Goal: Entertainment & Leisure: Consume media (video, audio)

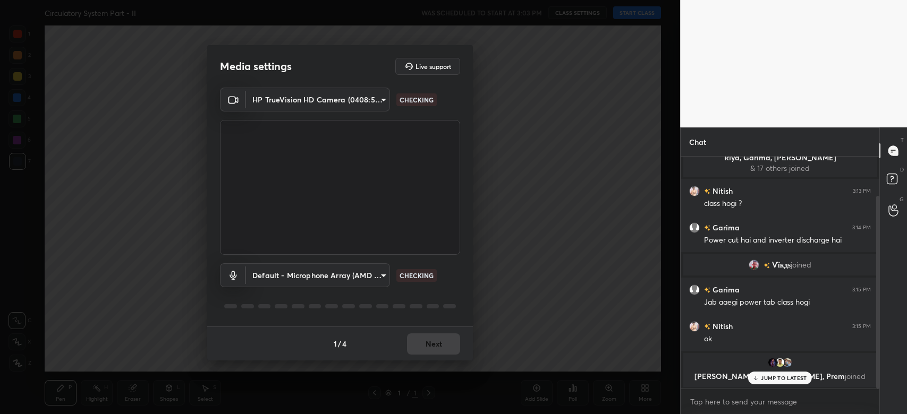
scroll to position [47, 0]
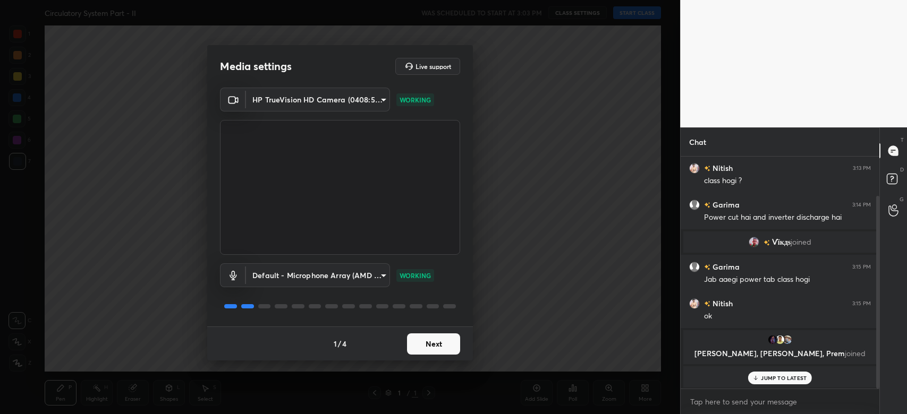
click at [431, 340] on button "Next" at bounding box center [433, 344] width 53 height 21
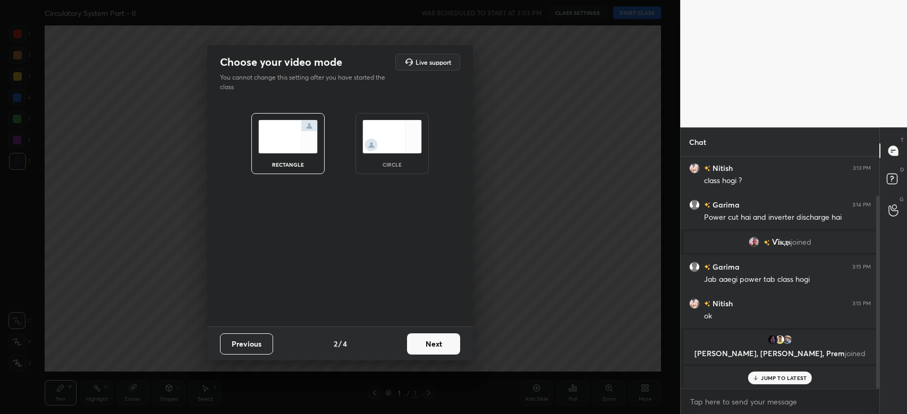
click at [431, 340] on button "Next" at bounding box center [433, 344] width 53 height 21
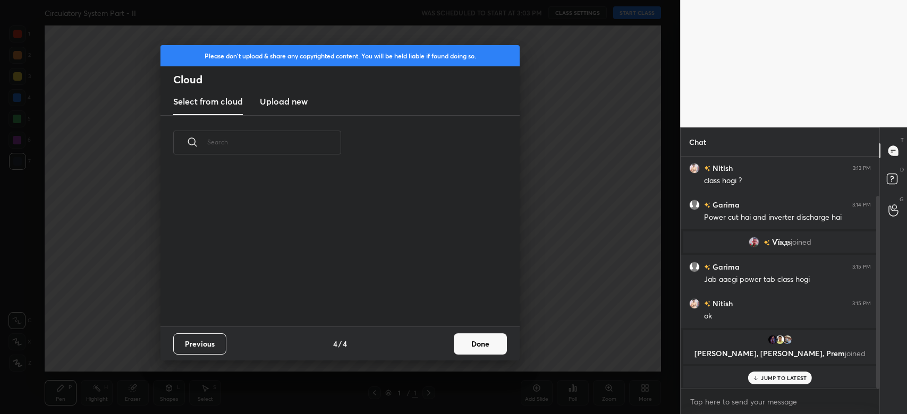
click at [431, 340] on div "Previous 4 / 4 Done" at bounding box center [339, 344] width 359 height 34
click at [473, 348] on button "Done" at bounding box center [480, 344] width 53 height 21
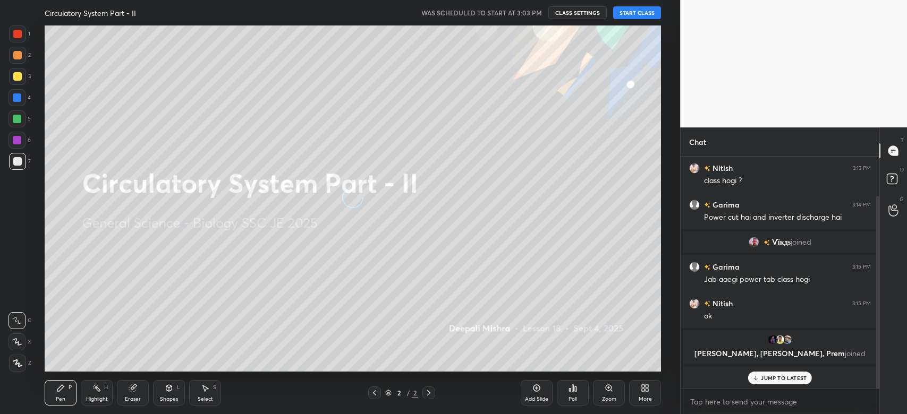
scroll to position [157, 340]
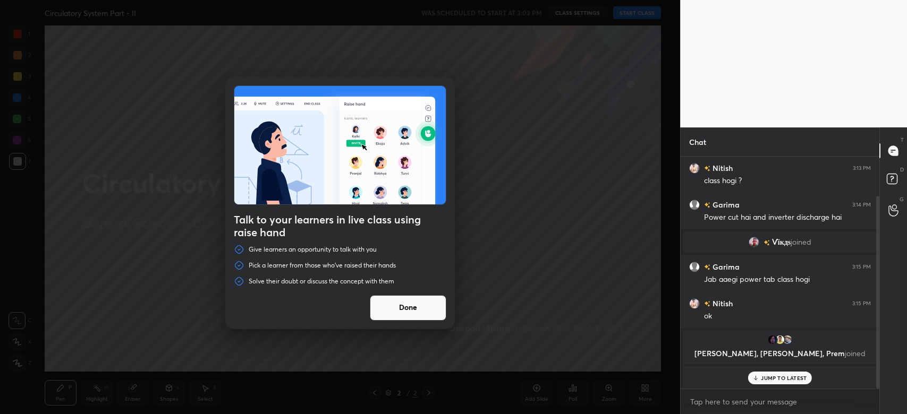
click at [417, 308] on button "Done" at bounding box center [408, 307] width 76 height 25
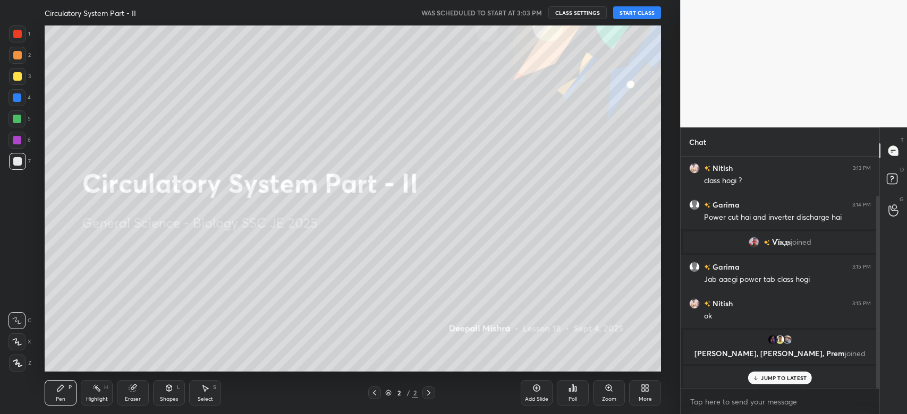
click at [628, 14] on button "START CLASS" at bounding box center [637, 12] width 48 height 13
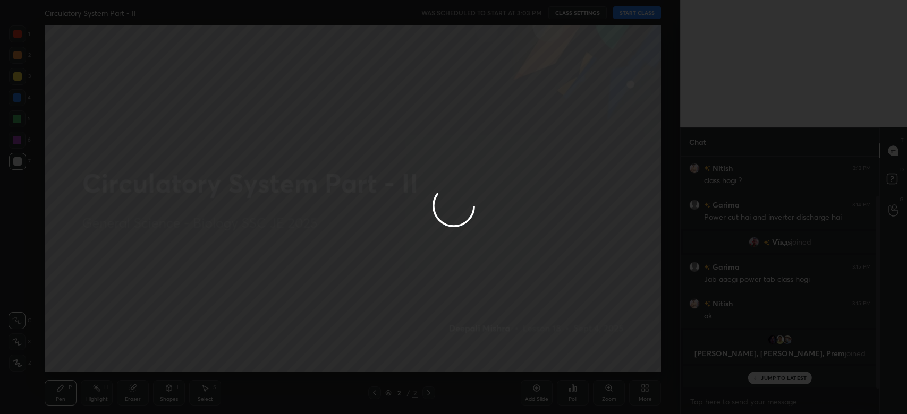
type textarea "x"
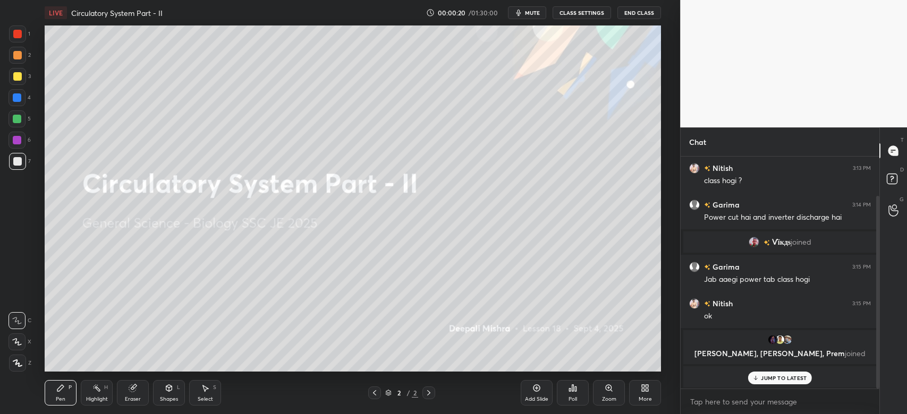
click at [21, 355] on div at bounding box center [17, 363] width 17 height 17
click at [795, 379] on p "JUMP TO LATEST" at bounding box center [784, 378] width 46 height 6
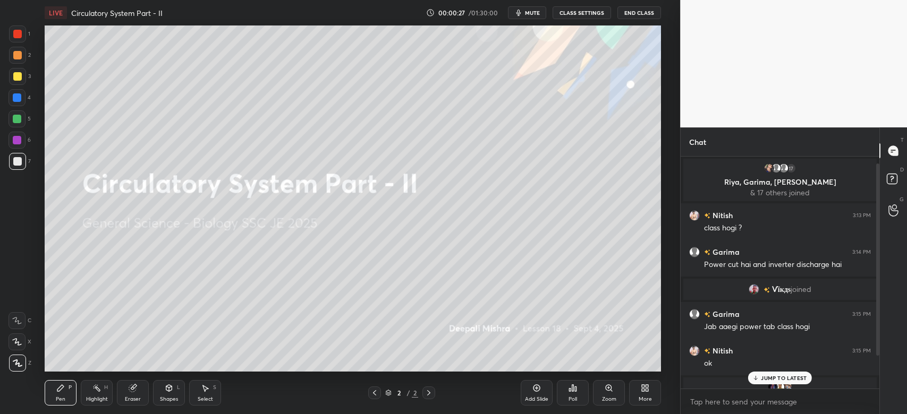
drag, startPoint x: 875, startPoint y: 297, endPoint x: 876, endPoint y: 184, distance: 112.6
click at [876, 184] on div at bounding box center [877, 260] width 3 height 192
click at [782, 378] on p "3 NEW MESSAGES" at bounding box center [783, 378] width 49 height 6
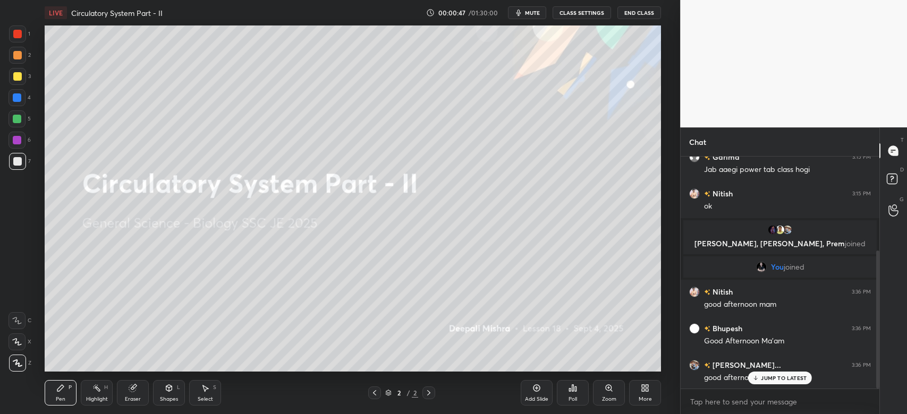
click at [782, 378] on p "JUMP TO LATEST" at bounding box center [784, 378] width 46 height 6
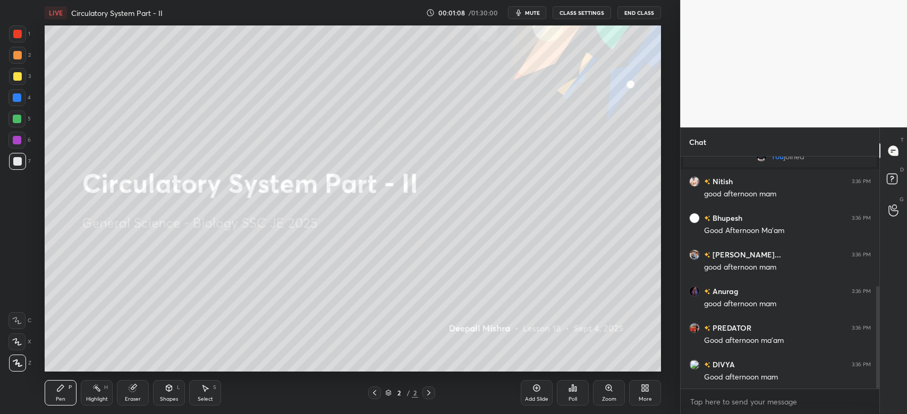
scroll to position [293, 0]
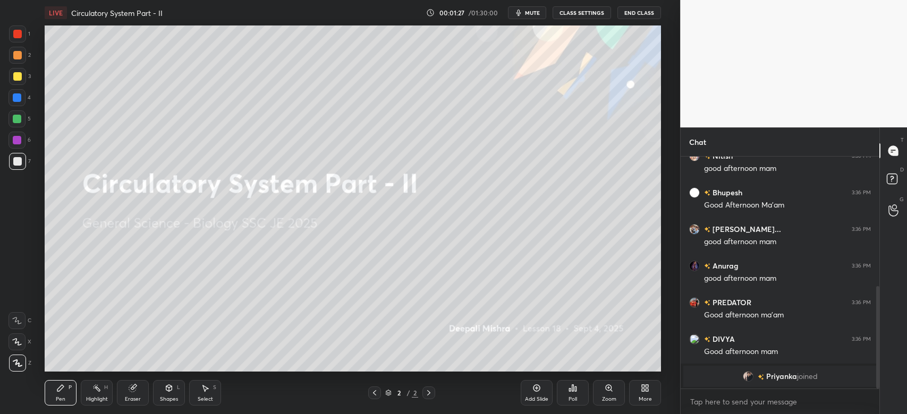
click at [18, 38] on div at bounding box center [17, 33] width 17 height 17
click at [17, 35] on div at bounding box center [17, 34] width 8 height 8
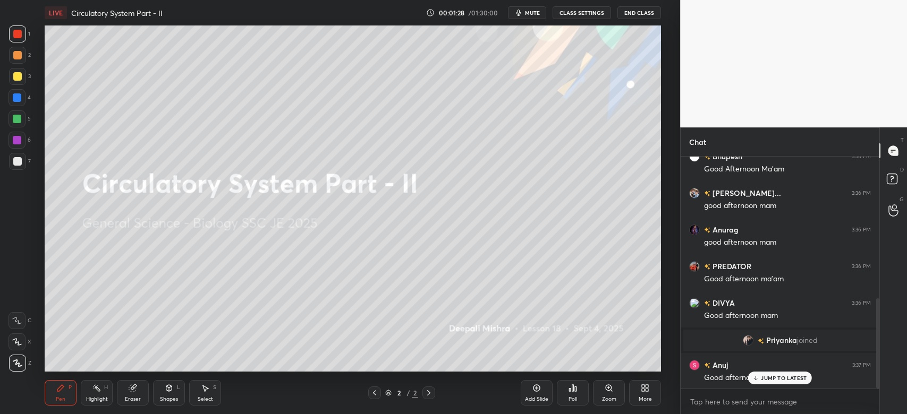
scroll to position [366, 0]
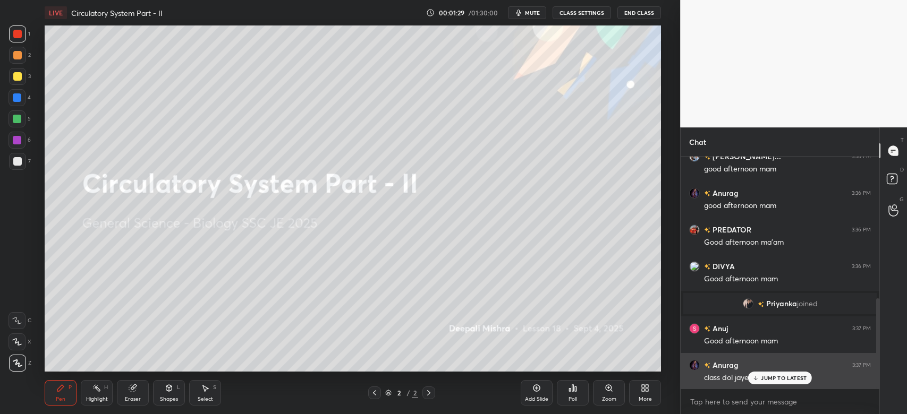
click at [773, 380] on p "JUMP TO LATEST" at bounding box center [784, 378] width 46 height 6
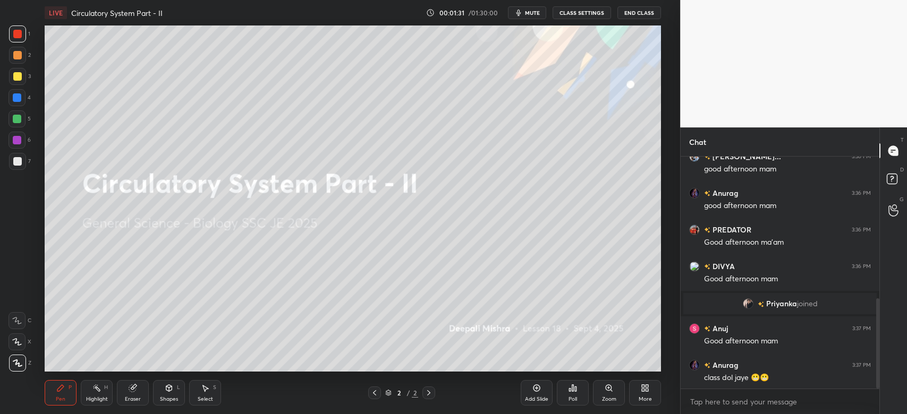
click at [15, 143] on div at bounding box center [17, 140] width 8 height 8
click at [18, 146] on div at bounding box center [16, 140] width 17 height 17
click at [15, 364] on icon at bounding box center [17, 363] width 8 height 6
click at [19, 363] on icon at bounding box center [18, 363] width 10 height 7
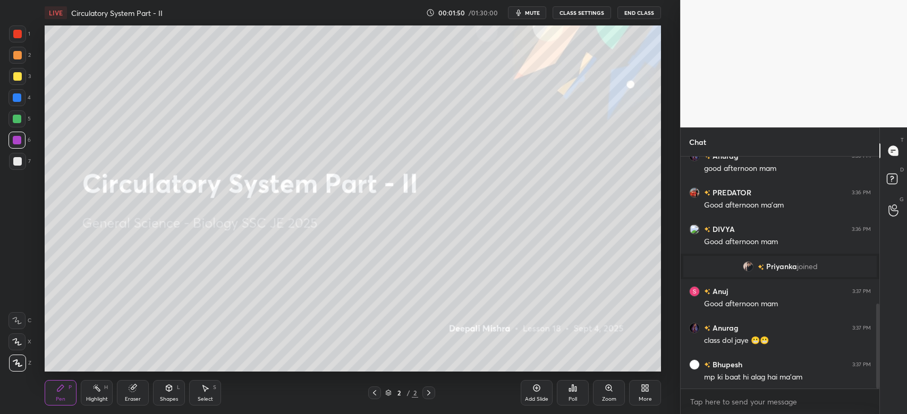
click at [16, 141] on div at bounding box center [17, 140] width 8 height 8
click at [637, 394] on div "More" at bounding box center [645, 392] width 32 height 25
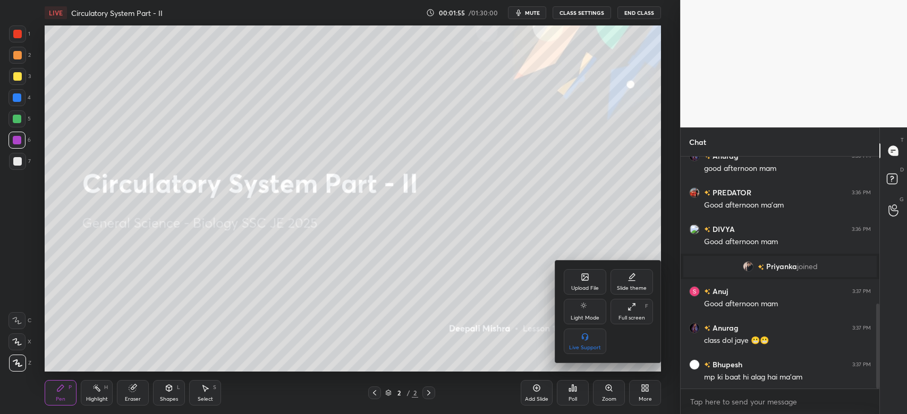
click at [578, 283] on div "Upload File" at bounding box center [584, 281] width 42 height 25
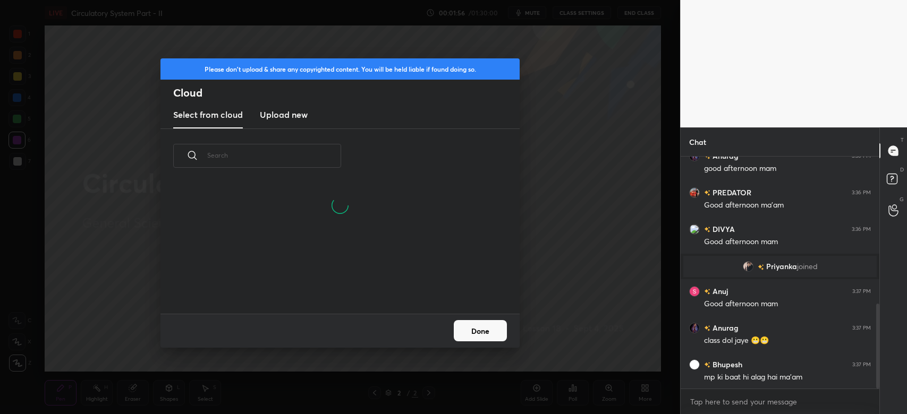
scroll to position [131, 340]
click at [285, 115] on h3 "Upload new" at bounding box center [284, 114] width 48 height 13
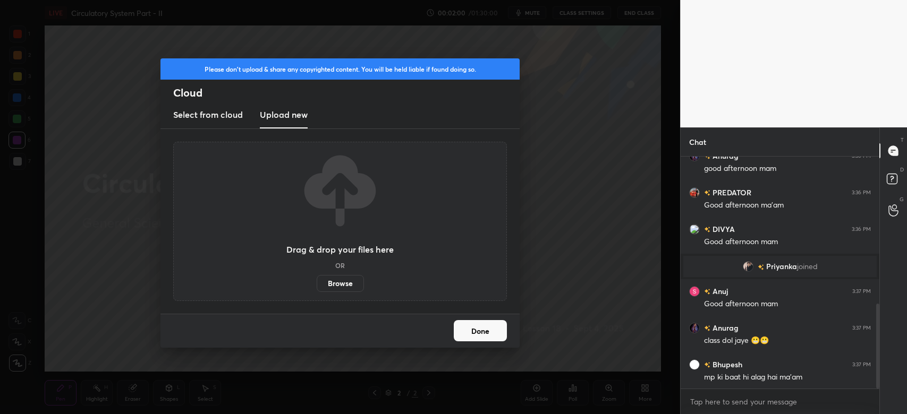
click at [336, 278] on label "Browse" at bounding box center [340, 283] width 47 height 17
click at [317, 278] on input "Browse" at bounding box center [317, 283] width 0 height 17
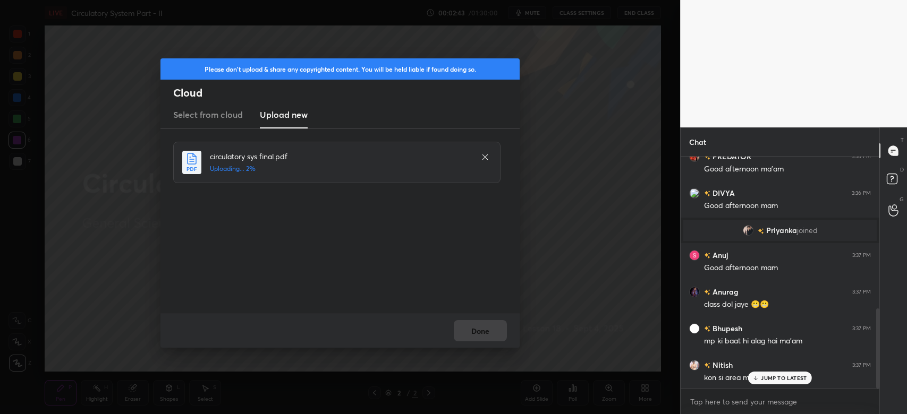
click at [796, 375] on p "JUMP TO LATEST" at bounding box center [784, 378] width 46 height 6
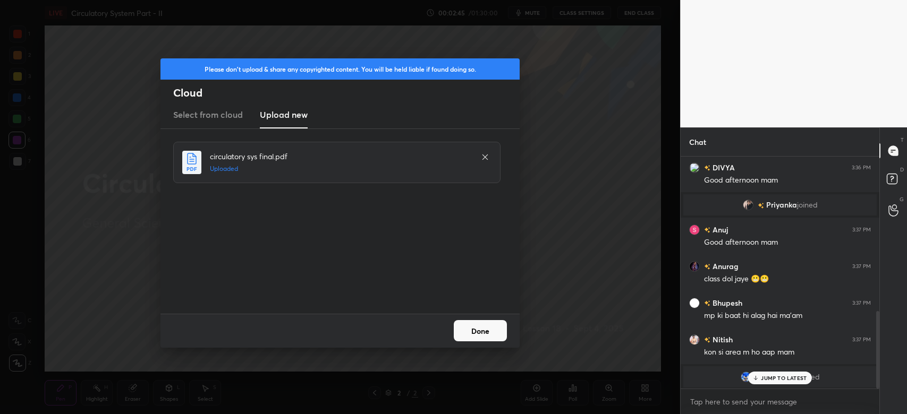
scroll to position [461, 0]
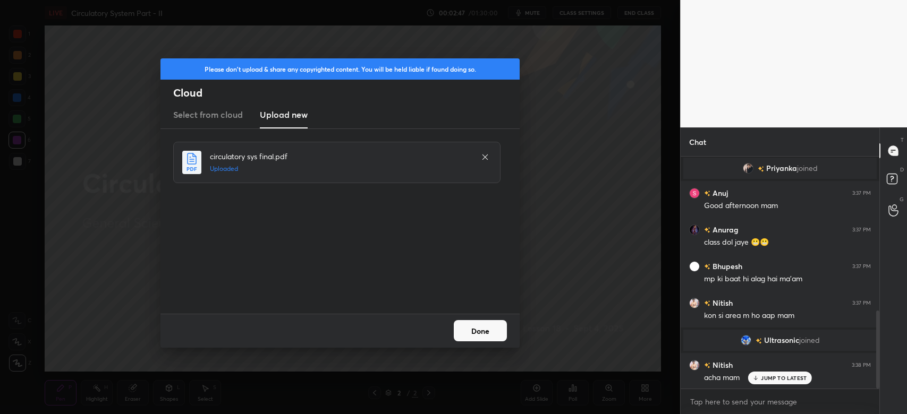
click at [794, 378] on p "JUMP TO LATEST" at bounding box center [784, 378] width 46 height 6
click at [456, 328] on button "Done" at bounding box center [480, 330] width 53 height 21
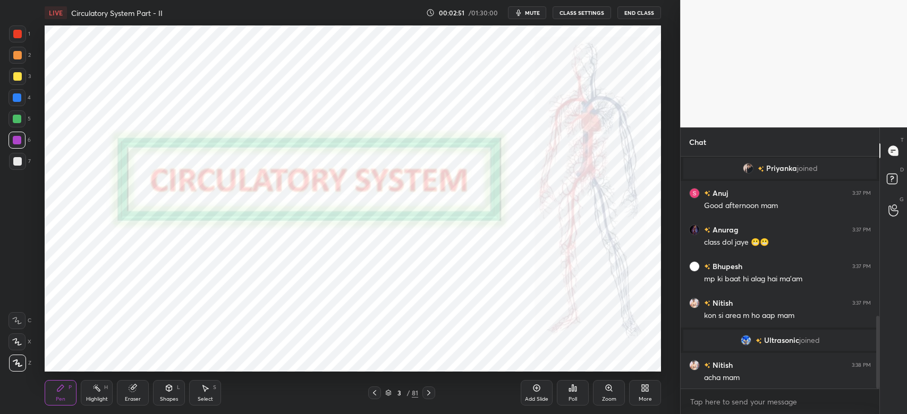
scroll to position [507, 0]
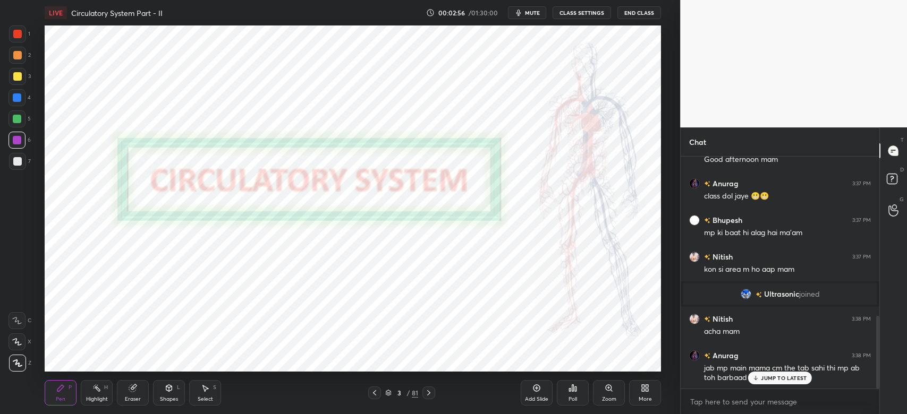
click at [769, 379] on p "JUMP TO LATEST" at bounding box center [784, 378] width 46 height 6
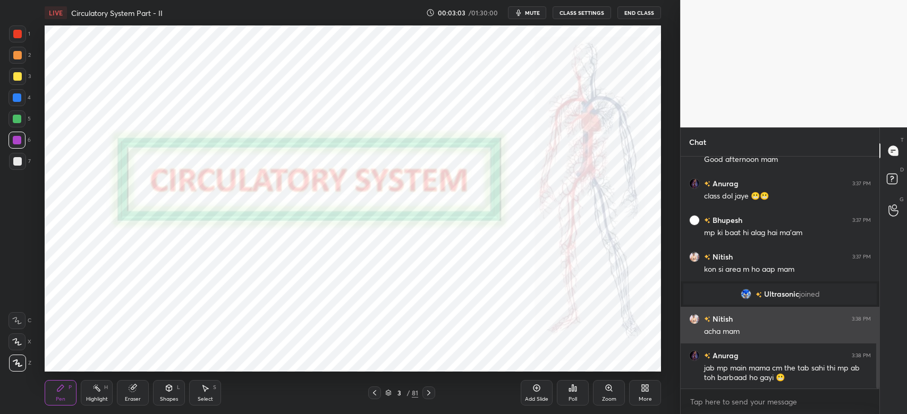
click at [699, 317] on div "grid" at bounding box center [696, 319] width 15 height 11
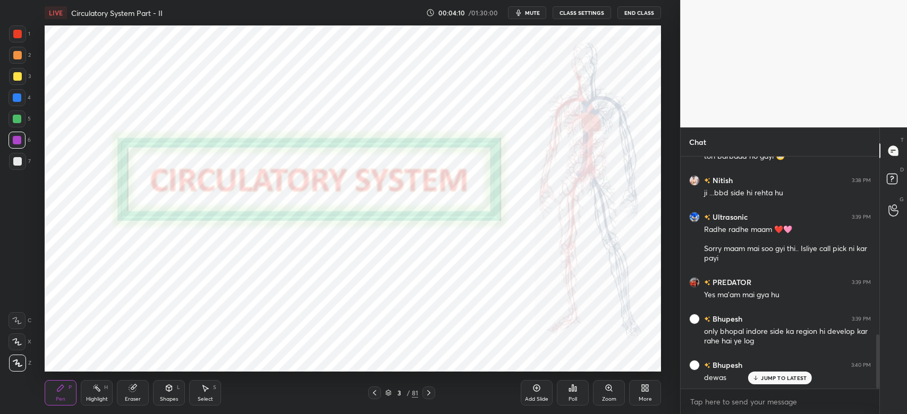
scroll to position [765, 0]
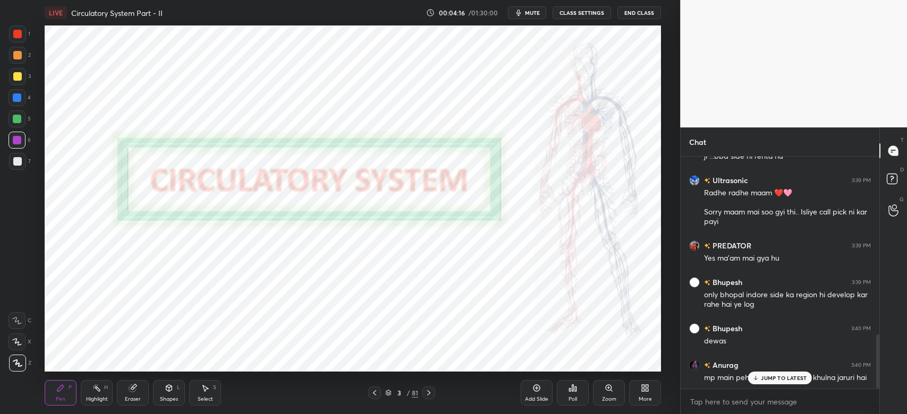
click at [778, 380] on p "JUMP TO LATEST" at bounding box center [784, 378] width 46 height 6
click at [21, 28] on div at bounding box center [17, 33] width 17 height 17
click at [13, 138] on div at bounding box center [17, 140] width 8 height 8
click at [16, 366] on icon at bounding box center [18, 363] width 10 height 7
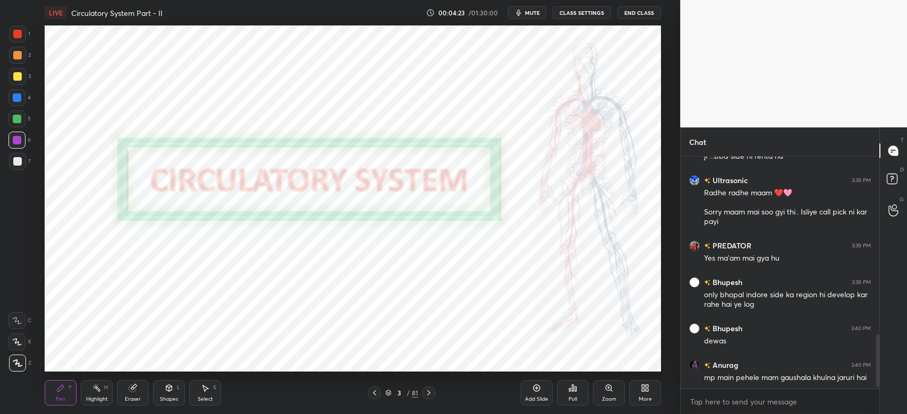
scroll to position [791, 0]
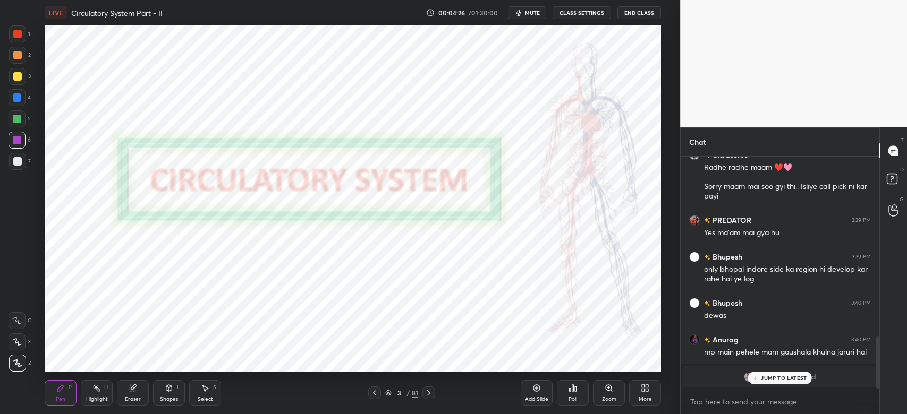
click at [799, 380] on p "JUMP TO LATEST" at bounding box center [784, 378] width 46 height 6
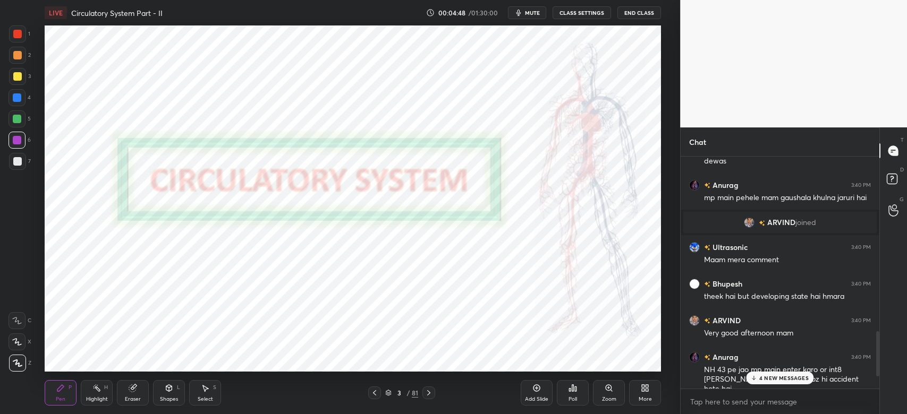
scroll to position [987, 0]
drag, startPoint x: 878, startPoint y: 378, endPoint x: 838, endPoint y: 429, distance: 64.7
click at [838, 0] on html "1 2 3 4 5 6 7 C X Z C X Z E E Erase all H H LIVE Circulatory System Part - II 0…" at bounding box center [453, 0] width 907 height 0
click at [789, 378] on p "4 NEW MESSAGES" at bounding box center [783, 378] width 49 height 6
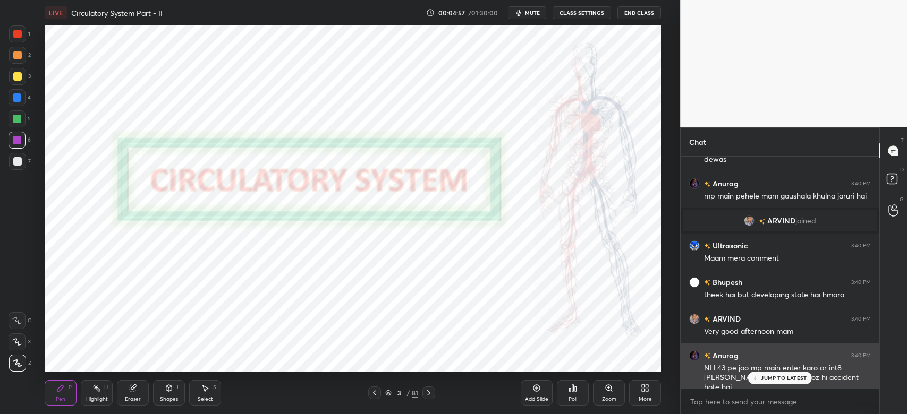
scroll to position [1024, 0]
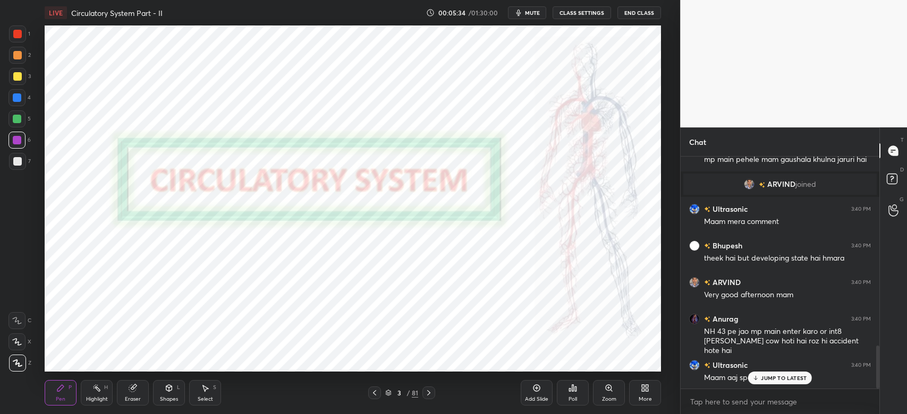
click at [791, 375] on p "JUMP TO LATEST" at bounding box center [784, 378] width 46 height 6
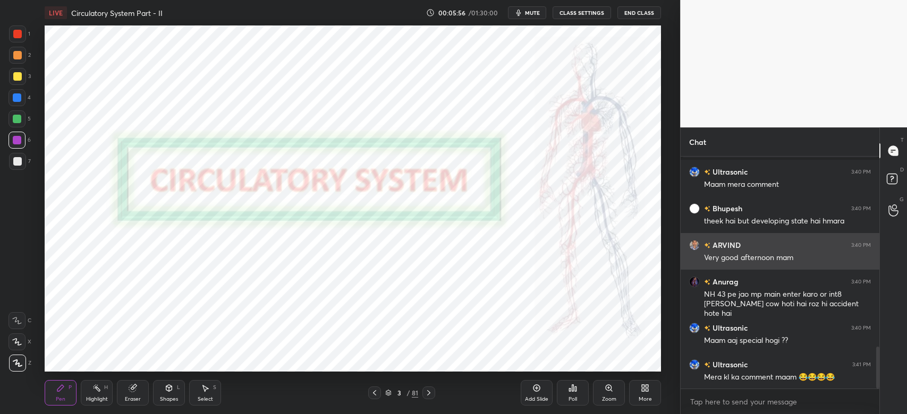
click at [695, 244] on img "grid" at bounding box center [694, 245] width 11 height 11
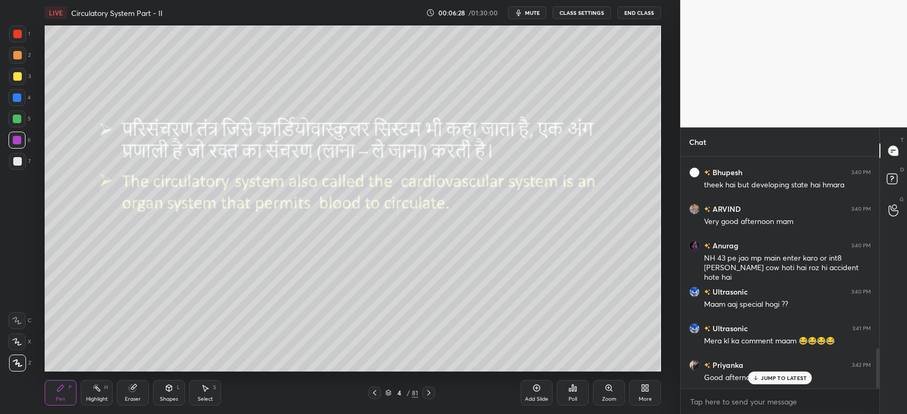
scroll to position [1143, 0]
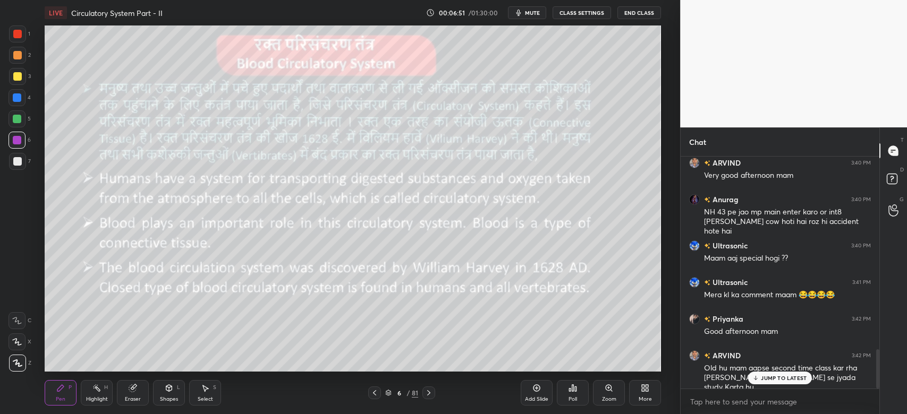
click at [767, 379] on p "JUMP TO LATEST" at bounding box center [784, 378] width 46 height 6
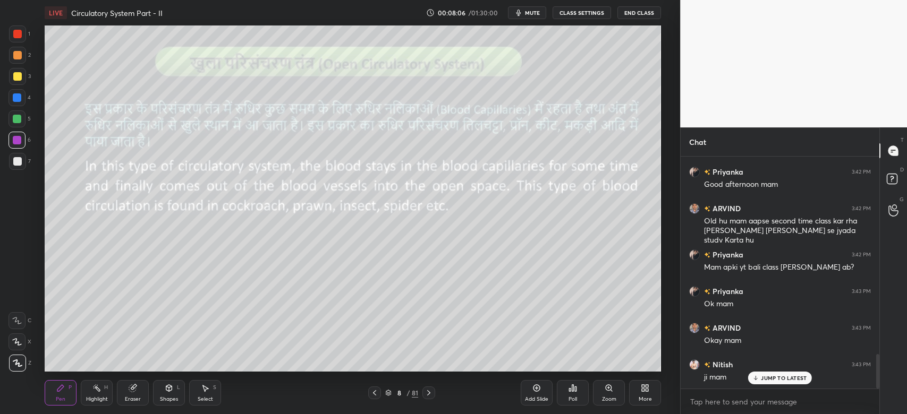
scroll to position [1327, 0]
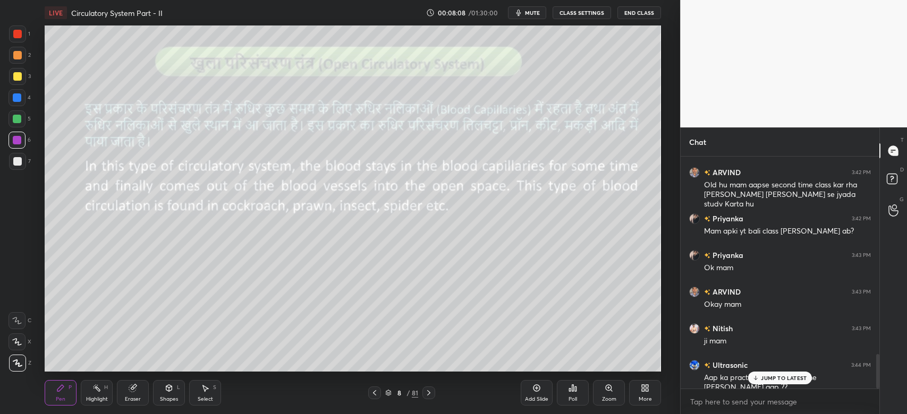
click at [793, 382] on div "JUMP TO LATEST" at bounding box center [780, 378] width 64 height 13
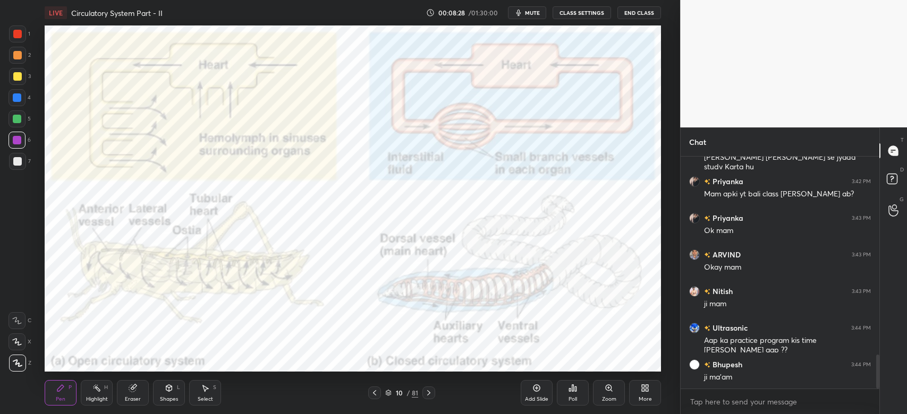
click at [17, 33] on div at bounding box center [17, 34] width 8 height 8
click at [16, 141] on div at bounding box center [17, 140] width 8 height 8
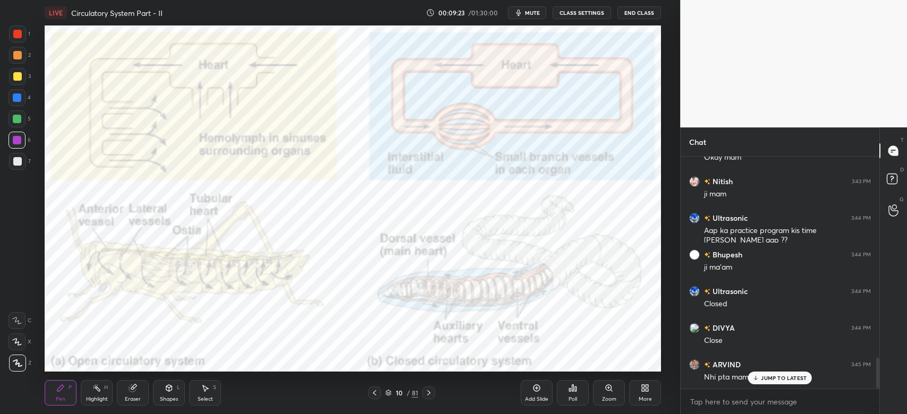
scroll to position [1510, 0]
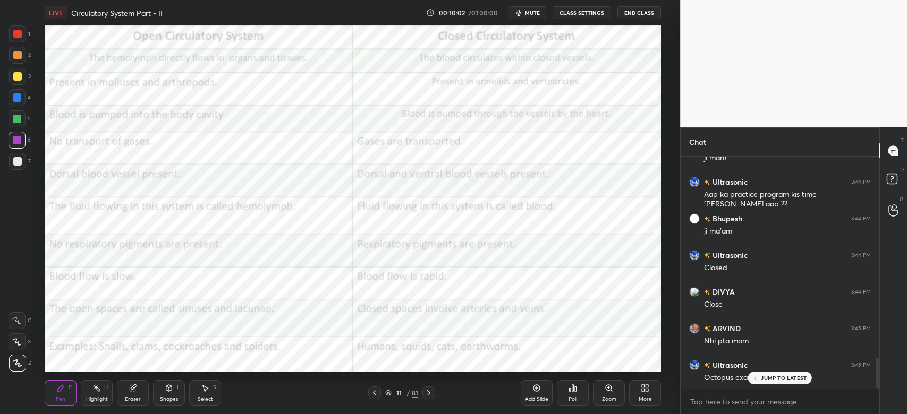
click at [21, 38] on div at bounding box center [17, 33] width 17 height 17
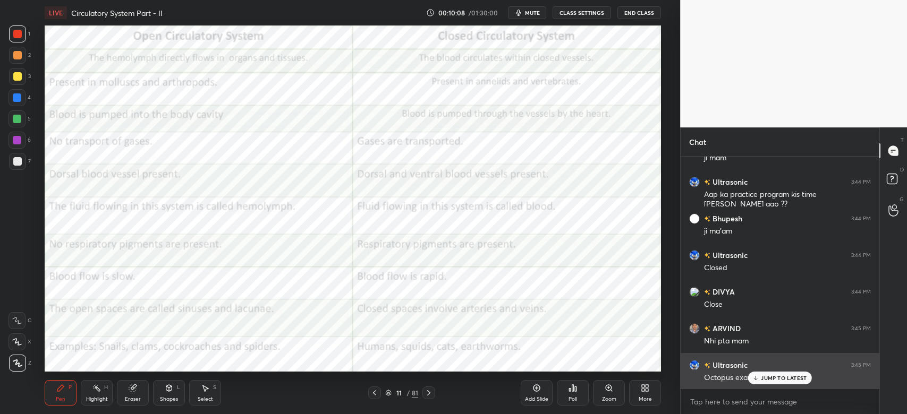
click at [796, 383] on div "JUMP TO LATEST" at bounding box center [780, 378] width 64 height 13
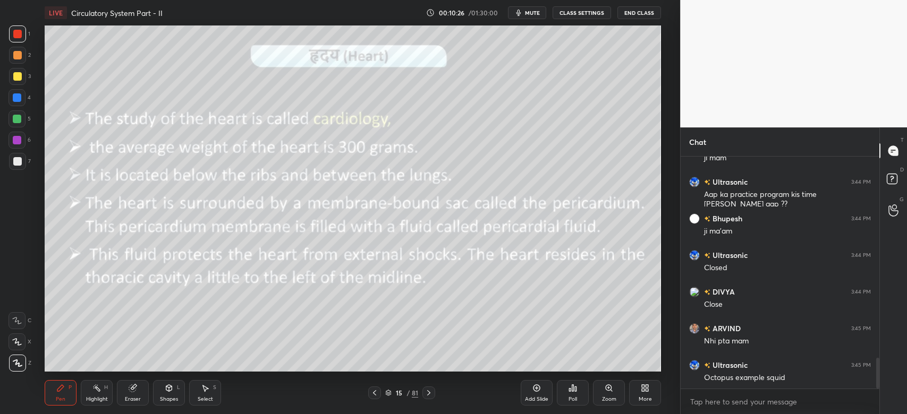
click at [166, 391] on icon at bounding box center [169, 388] width 8 height 8
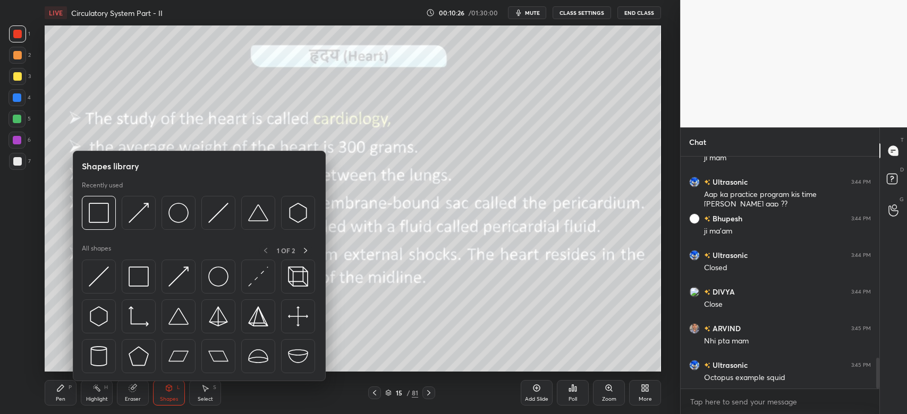
click at [133, 282] on img at bounding box center [139, 277] width 20 height 20
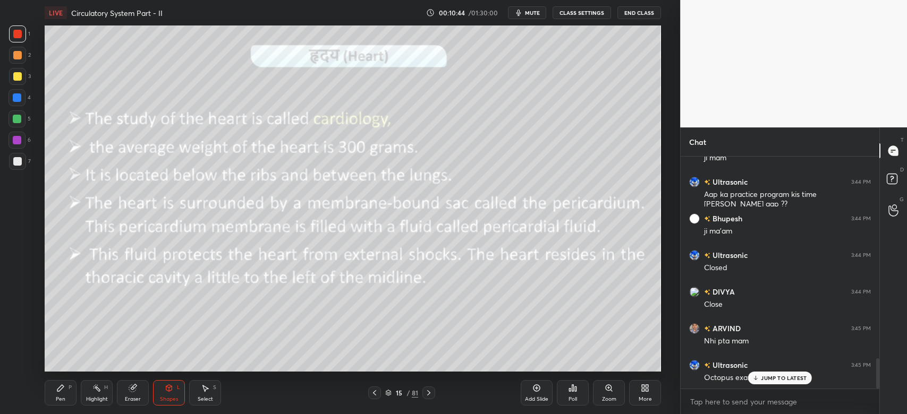
scroll to position [1566, 0]
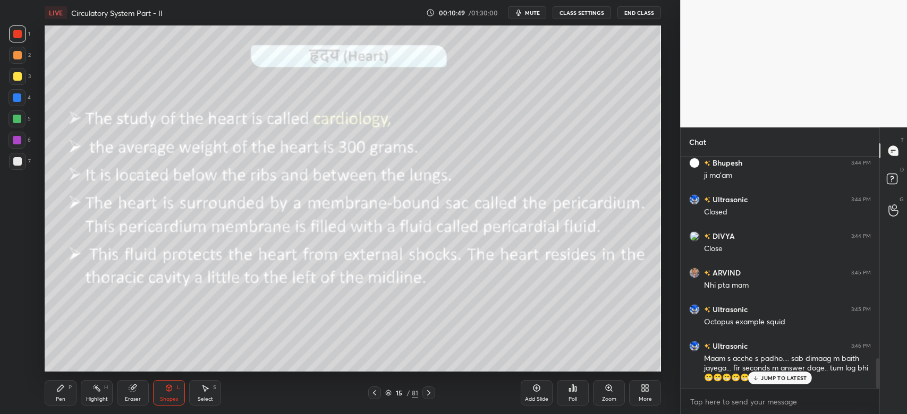
click at [785, 385] on div "Ultrasonic 3:46 PM [PERSON_NAME] s acche s padho.... sab dimaag m baith jayega.…" at bounding box center [779, 362] width 199 height 56
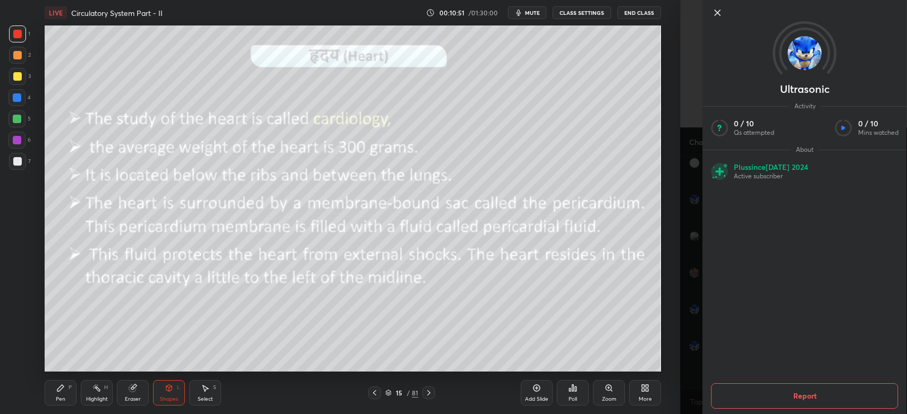
click at [663, 390] on div "LIVE Circulatory System Part - II 00:10:51 / 01:30:00 mute CLASS SETTINGS End C…" at bounding box center [352, 207] width 637 height 414
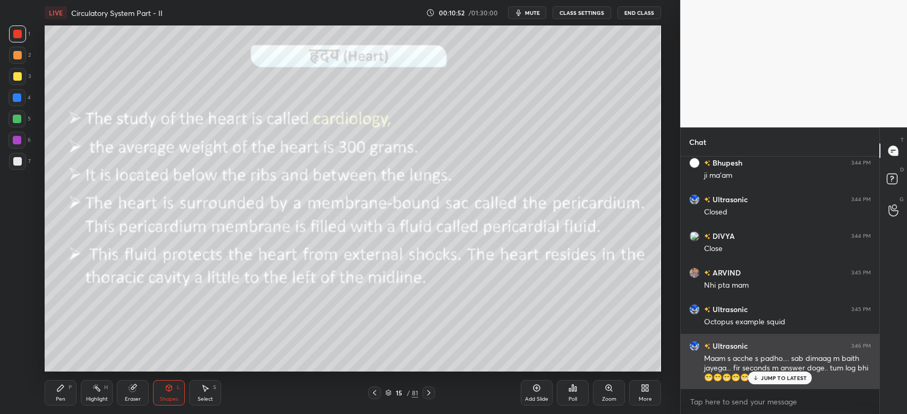
click at [771, 381] on p "JUMP TO LATEST" at bounding box center [784, 378] width 46 height 6
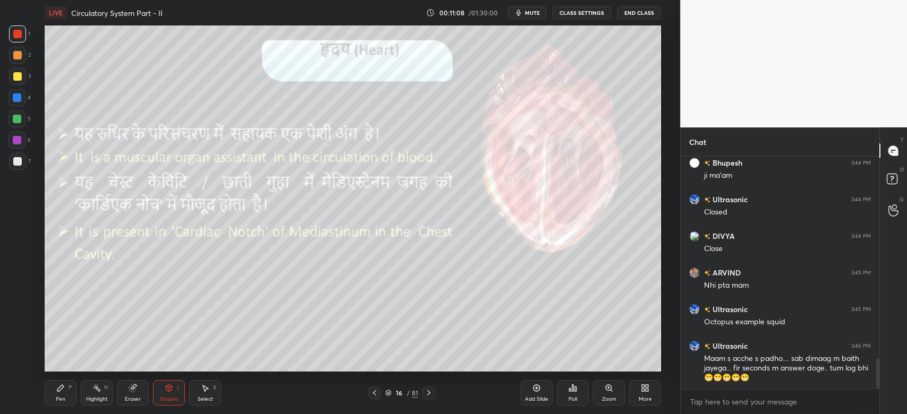
scroll to position [1602, 0]
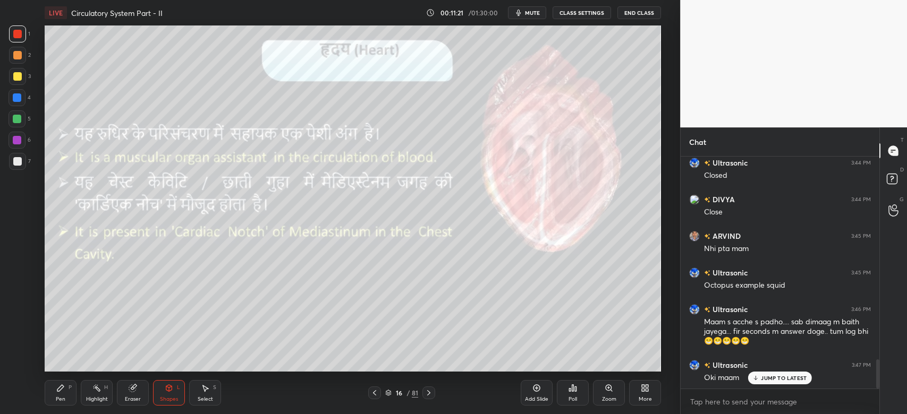
click at [527, 13] on span "mute" at bounding box center [532, 12] width 15 height 7
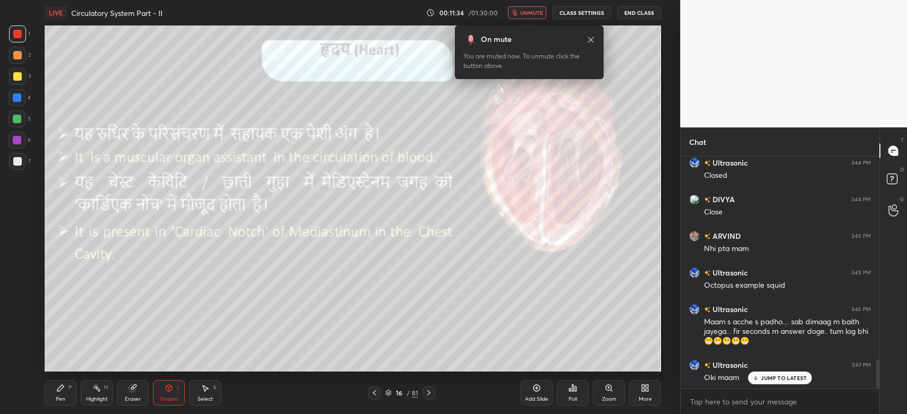
click at [537, 14] on span "unmute" at bounding box center [531, 12] width 23 height 7
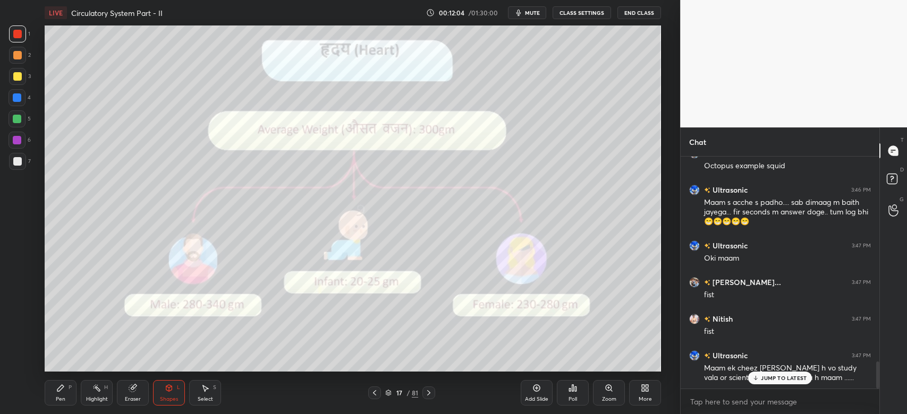
scroll to position [1747, 0]
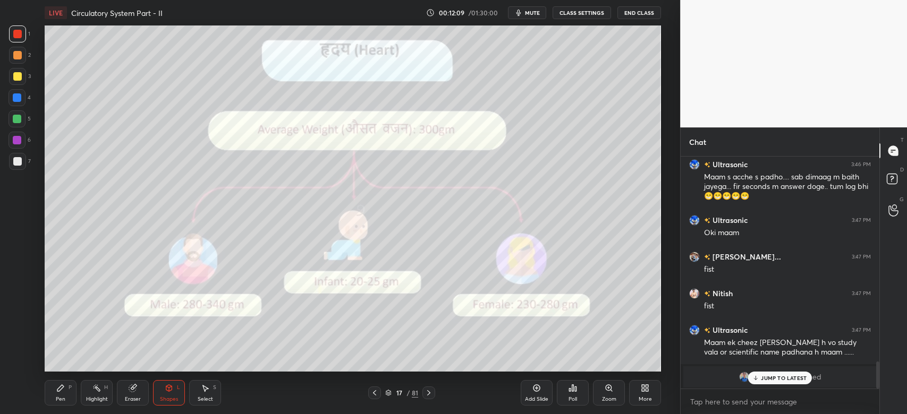
click at [782, 380] on p "JUMP TO LATEST" at bounding box center [784, 378] width 46 height 6
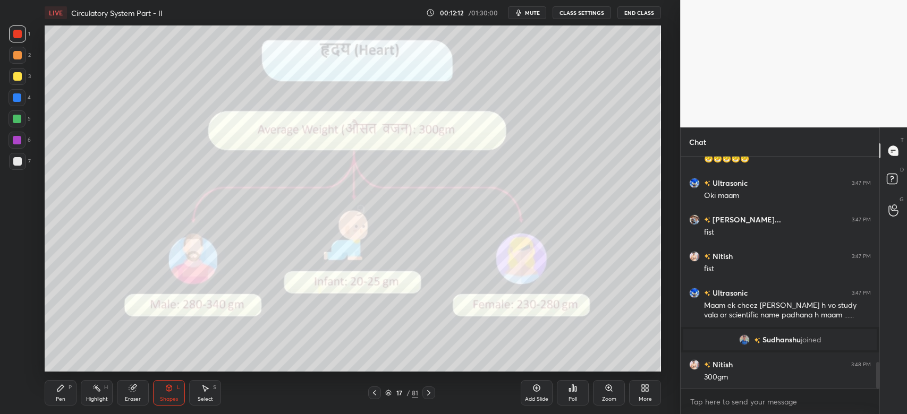
scroll to position [1821, 0]
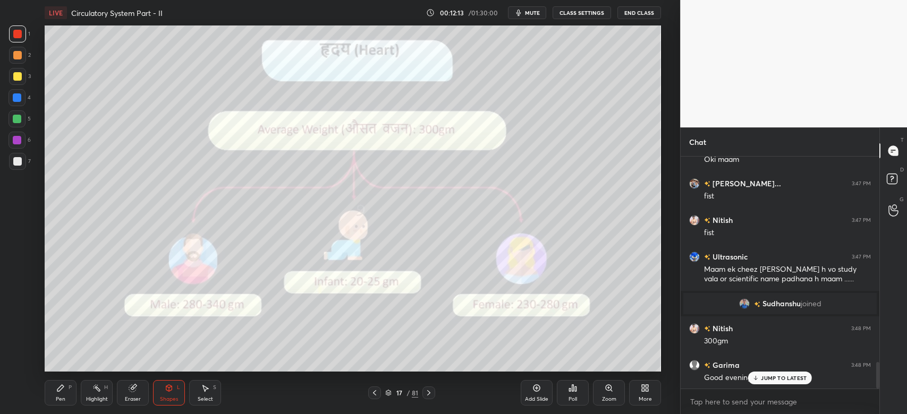
click at [534, 10] on span "mute" at bounding box center [532, 12] width 15 height 7
click at [534, 10] on span "unmute" at bounding box center [531, 12] width 23 height 7
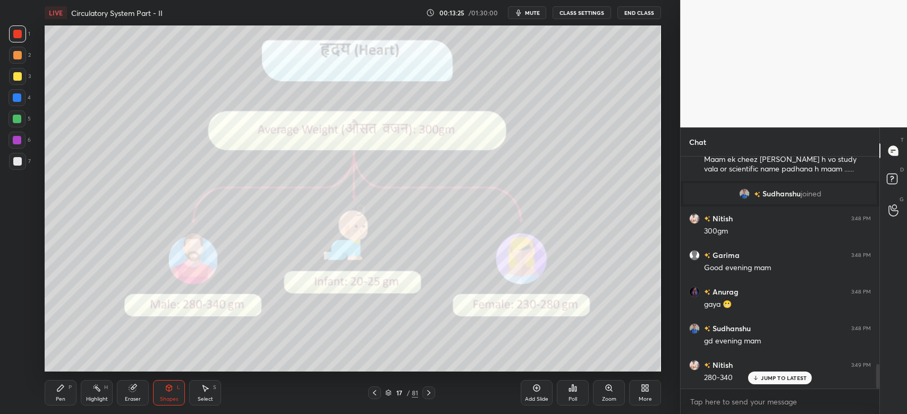
scroll to position [1967, 0]
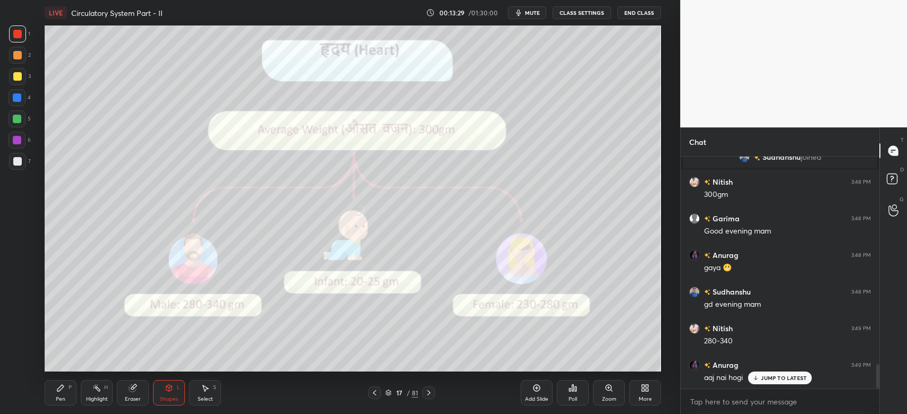
click at [781, 377] on p "JUMP TO LATEST" at bounding box center [784, 378] width 46 height 6
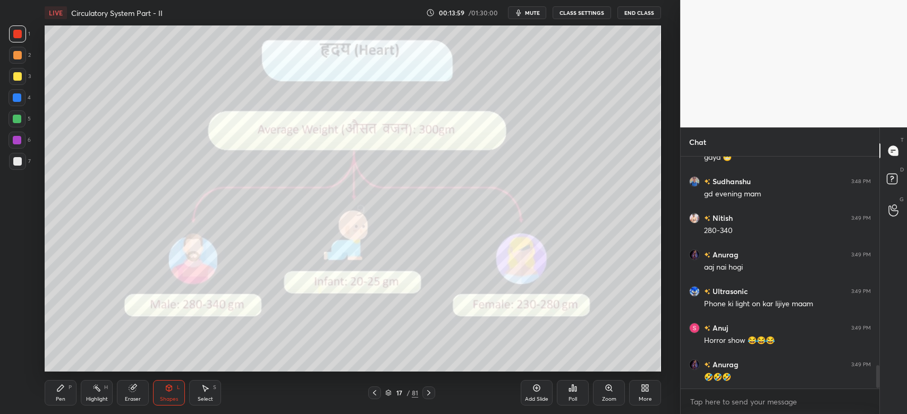
scroll to position [2114, 0]
